Goal: Task Accomplishment & Management: Complete application form

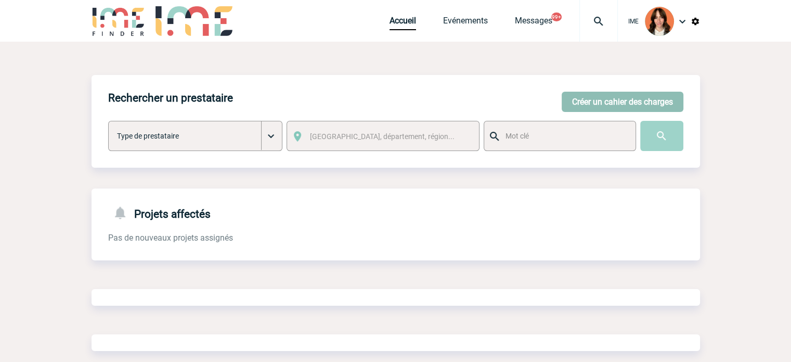
click at [631, 108] on button "Créer un cahier des charges" at bounding box center [623, 102] width 122 height 20
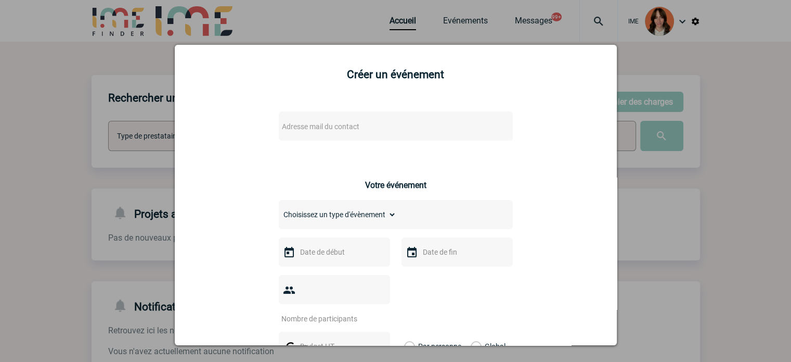
click at [320, 121] on span "Adresse mail du contact" at bounding box center [369, 126] width 182 height 15
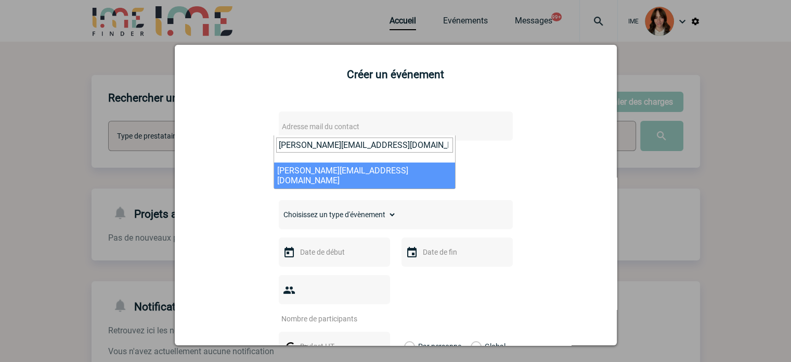
type input "[PERSON_NAME][EMAIL_ADDRESS][DOMAIN_NAME]"
select select "104054"
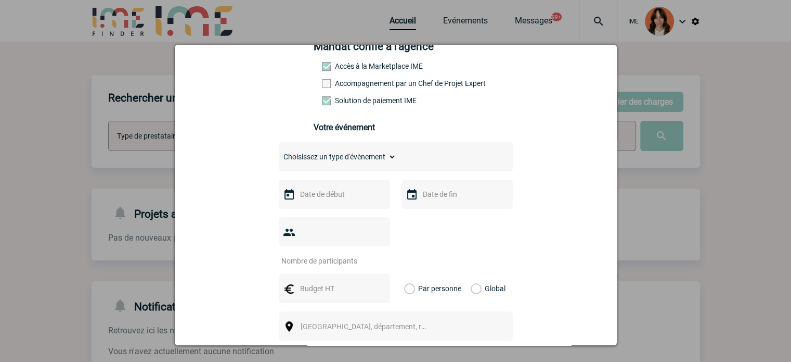
scroll to position [208, 0]
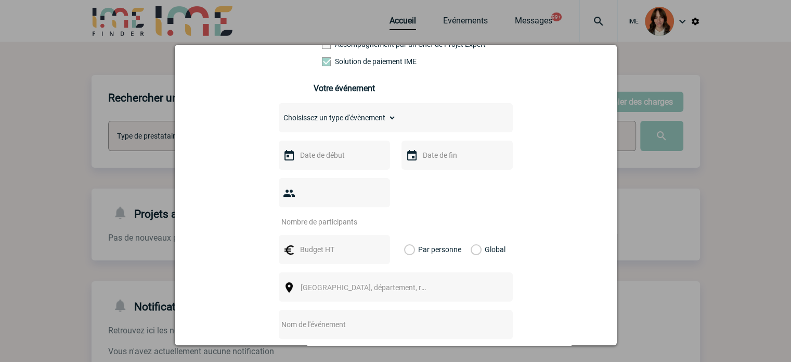
click at [350, 48] on label "Accompagnement par un Chef de Projet Expert" at bounding box center [345, 44] width 46 height 8
click at [0, 0] on input "Accompagnement par un Chef de Projet Expert" at bounding box center [0, 0] width 0 height 0
click at [337, 147] on div at bounding box center [334, 154] width 111 height 29
click at [338, 152] on input "text" at bounding box center [334, 155] width 72 height 14
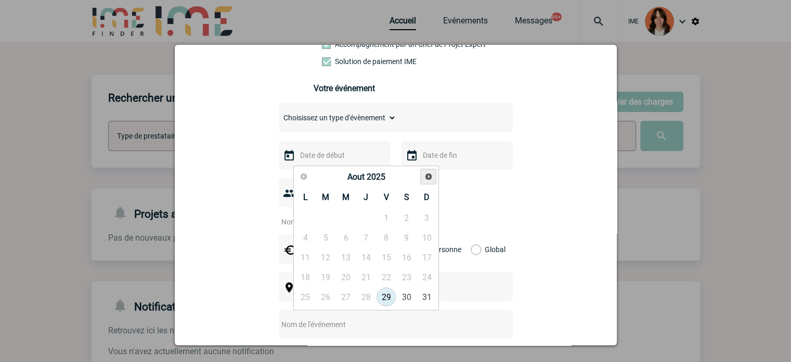
click at [429, 172] on span "Suivant" at bounding box center [429, 176] width 8 height 8
click at [424, 171] on link "Suivant" at bounding box center [428, 177] width 16 height 16
click at [309, 237] on link "3" at bounding box center [305, 237] width 19 height 19
type input "[DATE]"
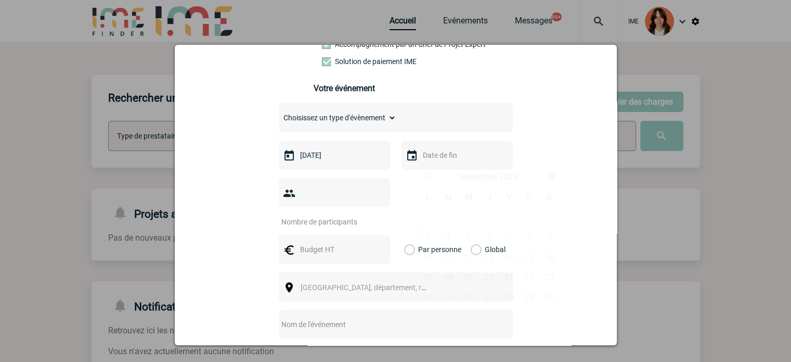
click at [447, 162] on input "text" at bounding box center [456, 155] width 72 height 14
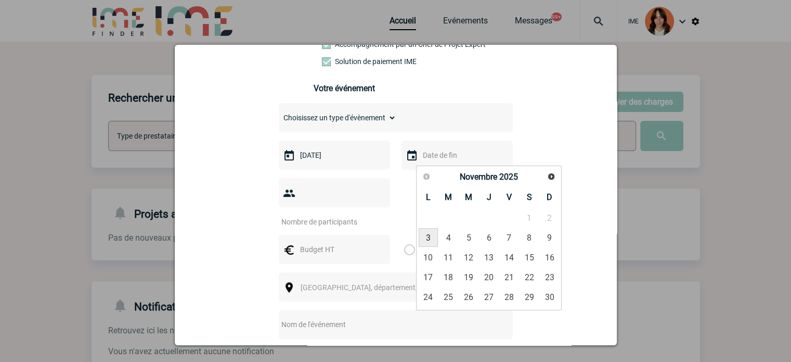
click at [426, 235] on link "3" at bounding box center [428, 237] width 19 height 19
type input "[DATE]"
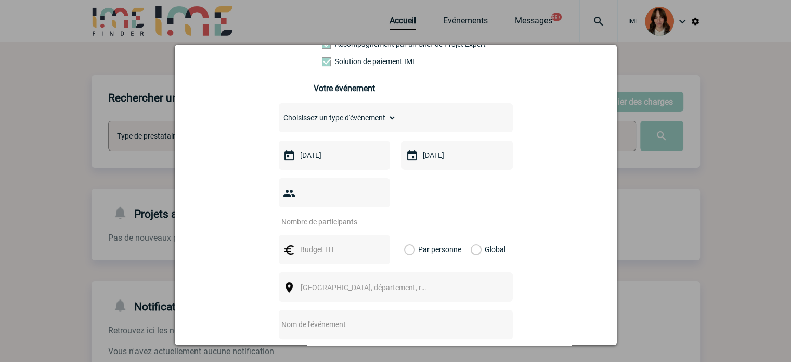
click at [353, 215] on input "number" at bounding box center [328, 222] width 98 height 14
type input "18"
click at [334, 242] on input "text" at bounding box center [334, 249] width 72 height 14
type input "6300"
click at [476, 235] on label "Global" at bounding box center [474, 249] width 7 height 29
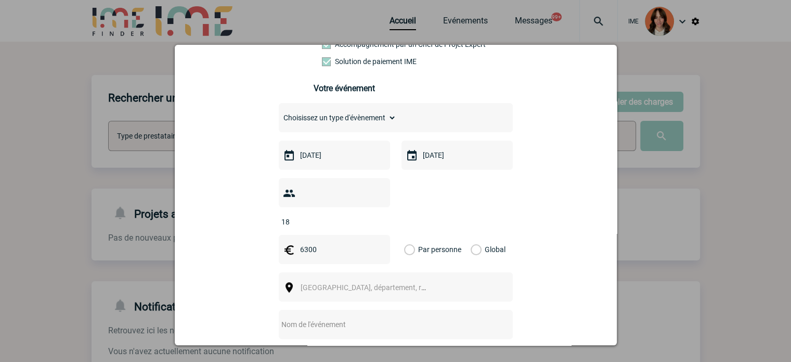
click at [0, 0] on input "Global" at bounding box center [0, 0] width 0 height 0
click at [413, 280] on span "[GEOGRAPHIC_DATA], département, région..." at bounding box center [368, 287] width 143 height 15
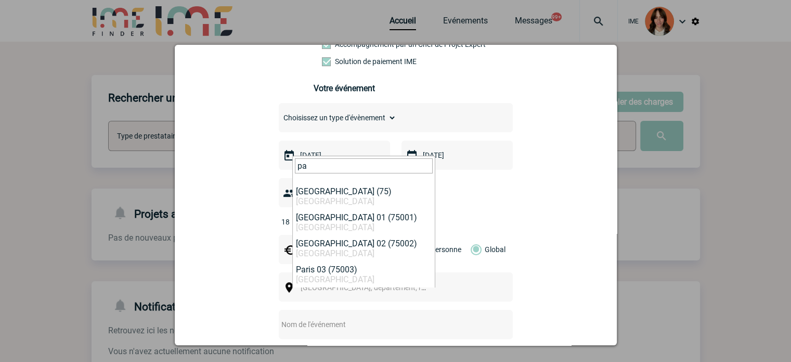
click at [309, 162] on span "pa" at bounding box center [364, 169] width 142 height 27
drag, startPoint x: 308, startPoint y: 162, endPoint x: 241, endPoint y: 164, distance: 66.6
click at [242, 164] on body "IME Accueil Evénements 99+" at bounding box center [395, 320] width 791 height 641
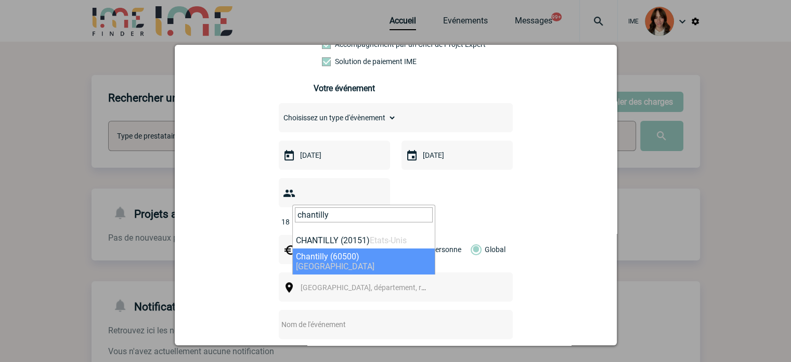
type input "chantilly"
select select "17249"
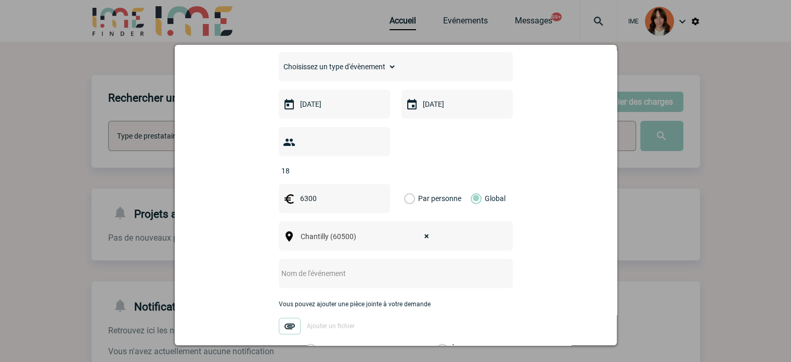
scroll to position [312, 0]
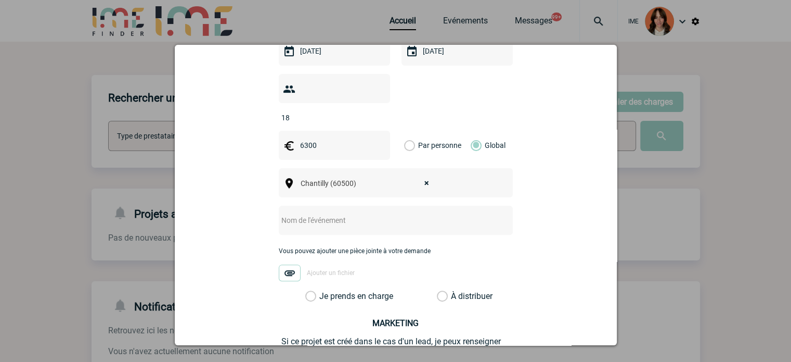
click at [333, 213] on input "text" at bounding box center [382, 220] width 207 height 14
paste input "Réunion Régionale - R5 et R6"
type input "Réunion Régionale - R5 et R6"
click at [309, 291] on label "Je prends en charge" at bounding box center [314, 296] width 18 height 10
click at [0, 0] on input "Je prends en charge" at bounding box center [0, 0] width 0 height 0
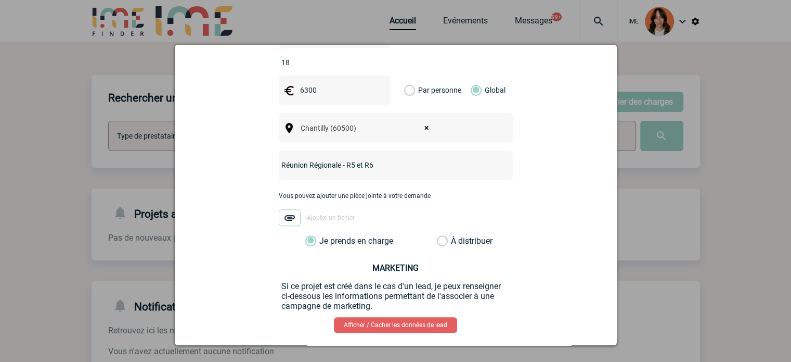
scroll to position [405, 0]
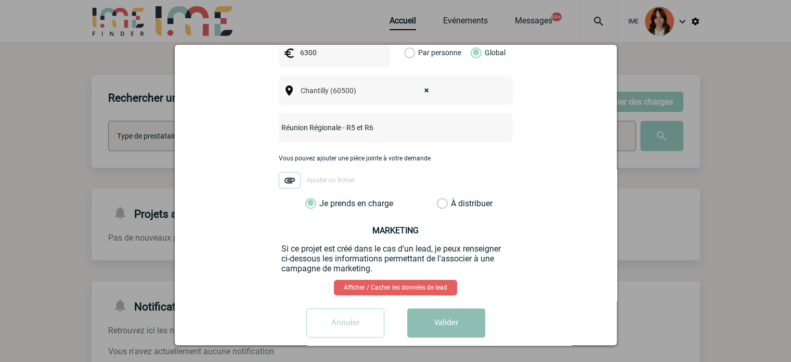
click at [439, 308] on button "Valider" at bounding box center [446, 322] width 78 height 29
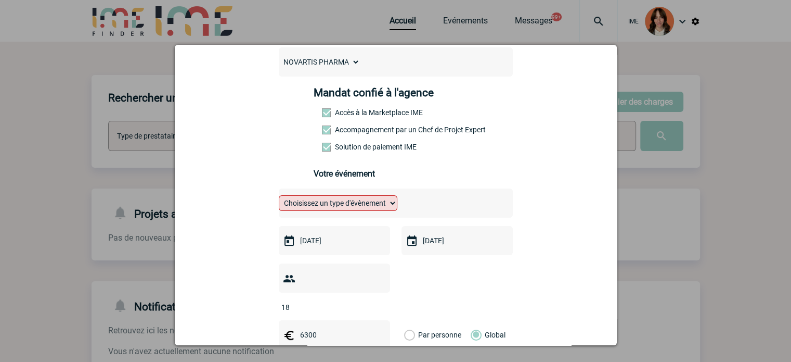
scroll to position [93, 0]
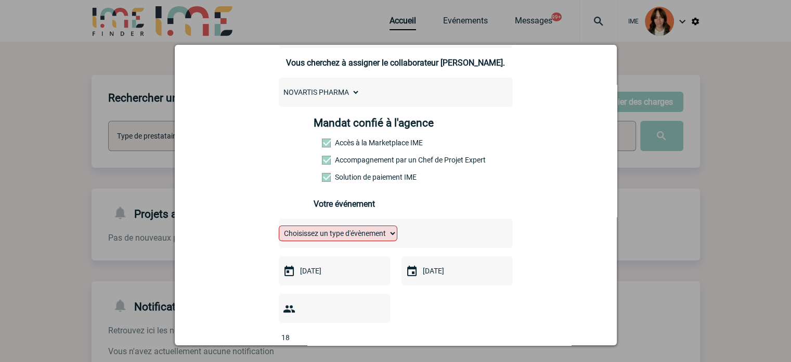
click at [312, 233] on select "Choisissez un type d'évènement Séminaire avec nuitée Séminaire sans nuitée Repa…" at bounding box center [338, 233] width 119 height 16
select select "2"
click at [279, 228] on select "Choisissez un type d'évènement Séminaire avec nuitée Séminaire sans nuitée Repa…" at bounding box center [338, 233] width 119 height 16
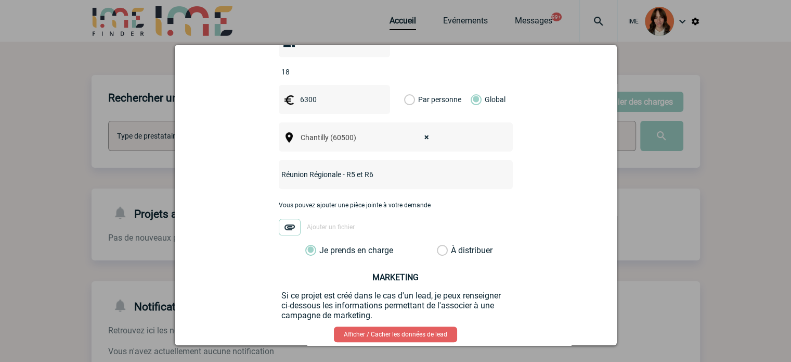
scroll to position [405, 0]
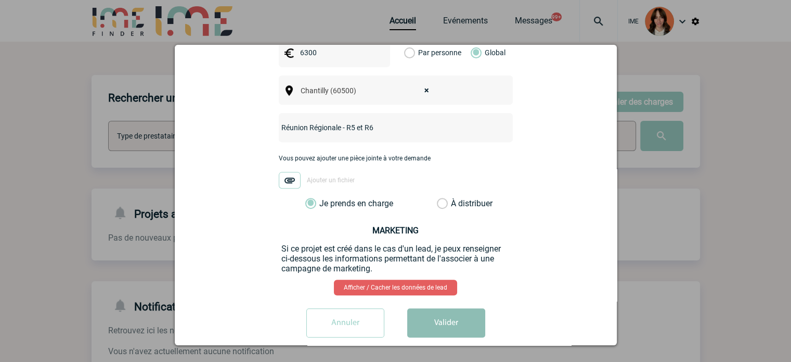
click at [446, 313] on button "Valider" at bounding box center [446, 322] width 78 height 29
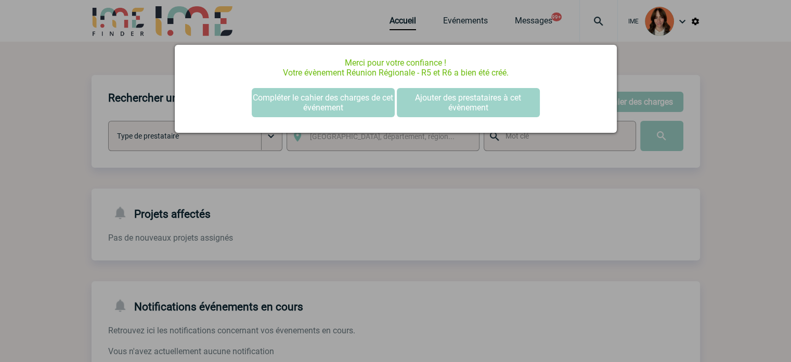
scroll to position [0, 0]
click at [359, 105] on button "Compléter le cahier des charges de cet événement" at bounding box center [323, 102] width 143 height 29
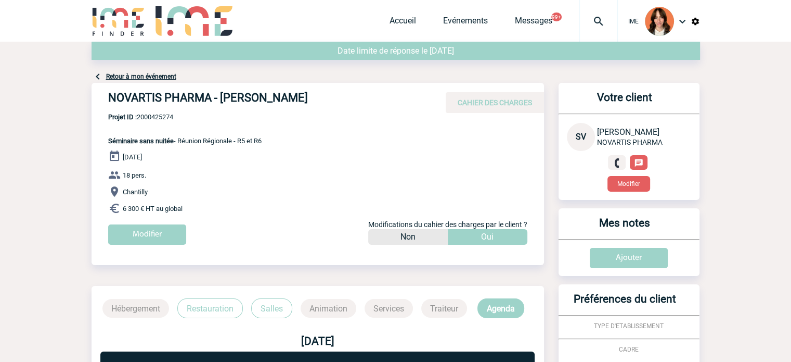
drag, startPoint x: 106, startPoint y: 93, endPoint x: 337, endPoint y: 104, distance: 231.3
click at [337, 104] on div "NOVARTIS PHARMA - Sylvie VALLUET CAHIER DES CHARGES" at bounding box center [318, 98] width 453 height 30
copy h4 "NOVARTIS PHARMA - Sylvie VALLUET"
drag, startPoint x: 180, startPoint y: 114, endPoint x: 169, endPoint y: 116, distance: 11.1
click at [180, 114] on span "Projet ID : 2000425274" at bounding box center [185, 117] width 154 height 8
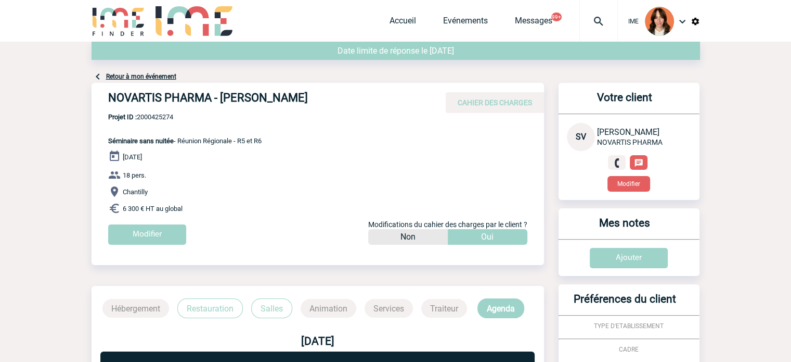
click at [169, 116] on span "Projet ID : 2000425274" at bounding box center [185, 117] width 154 height 8
copy span "2000425274"
